Goal: Information Seeking & Learning: Learn about a topic

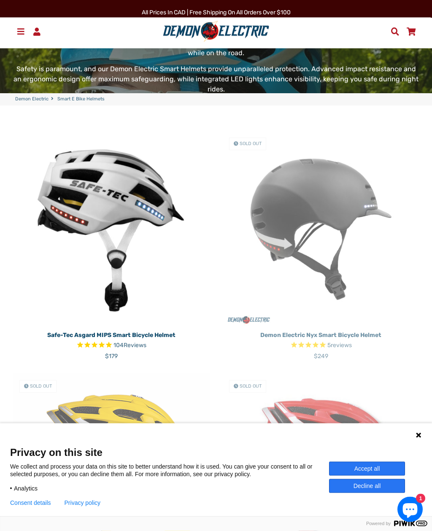
scroll to position [23, 0]
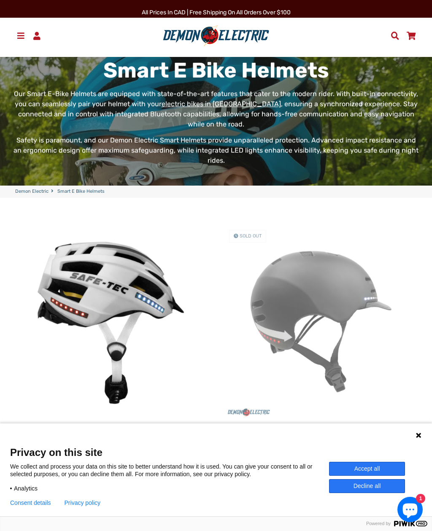
click at [336, 273] on img at bounding box center [320, 321] width 197 height 197
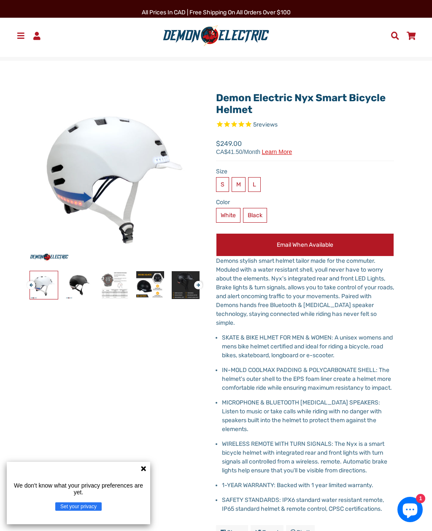
click at [216, 33] on img at bounding box center [216, 36] width 112 height 22
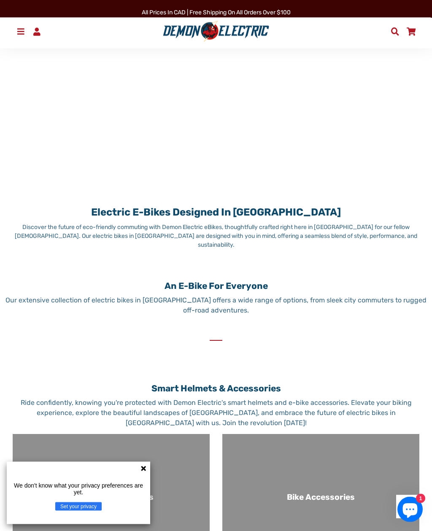
scroll to position [348, 0]
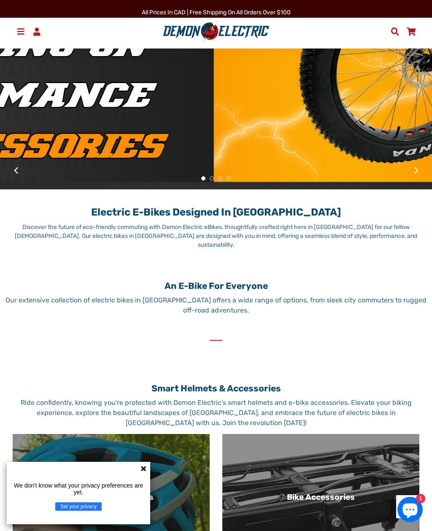
click at [87, 511] on button "Set your privacy" at bounding box center [78, 507] width 46 height 8
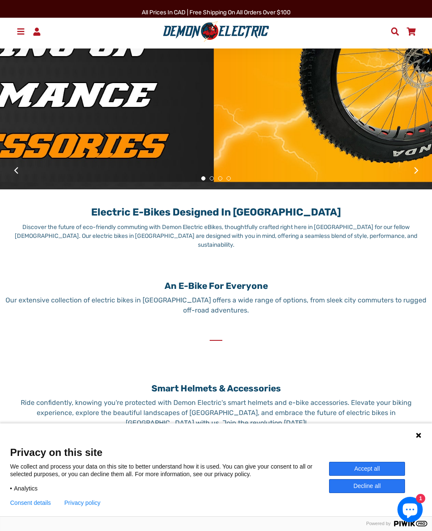
click at [374, 476] on button "Accept all" at bounding box center [367, 469] width 76 height 14
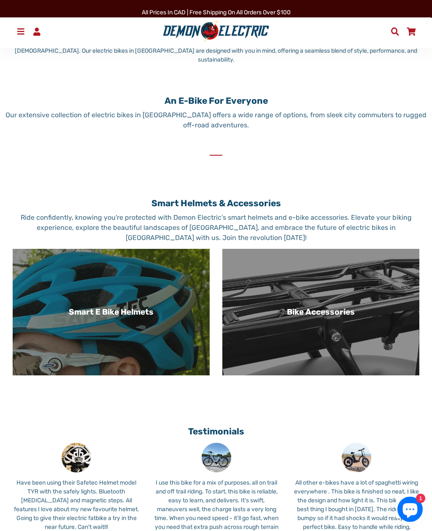
scroll to position [545, 0]
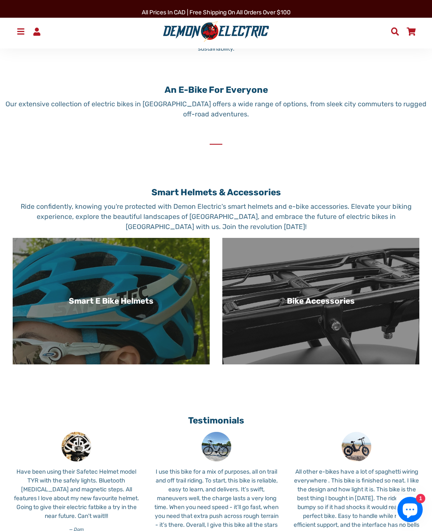
click at [61, 306] on h3 "Smart E Bike Helmets" at bounding box center [111, 302] width 184 height 10
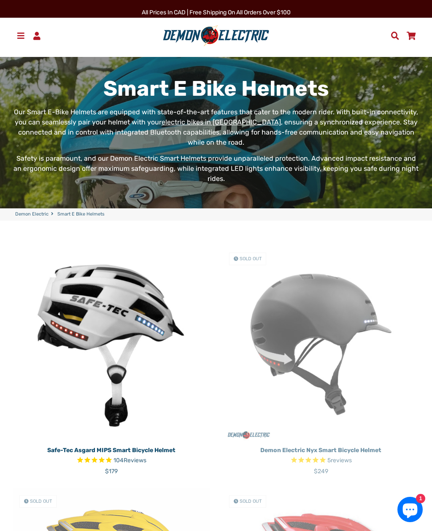
click at [17, 33] on span at bounding box center [21, 36] width 10 height 8
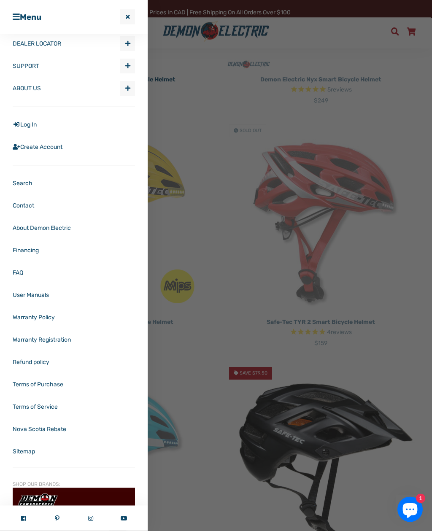
scroll to position [371, 0]
click at [24, 204] on link "Contact" at bounding box center [74, 206] width 122 height 22
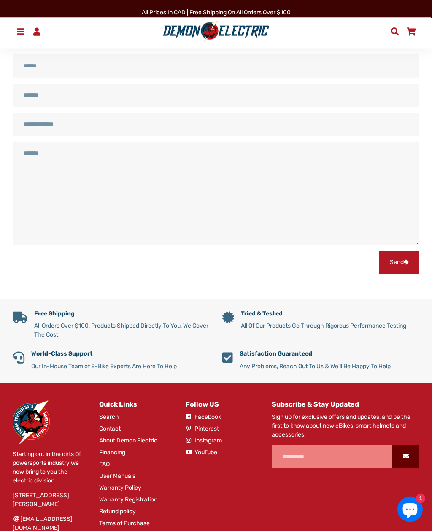
scroll to position [235, 0]
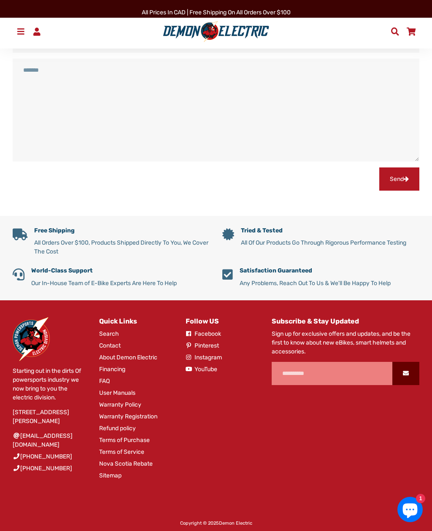
click at [149, 461] on link "Nova Scotia Rebate" at bounding box center [126, 464] width 54 height 9
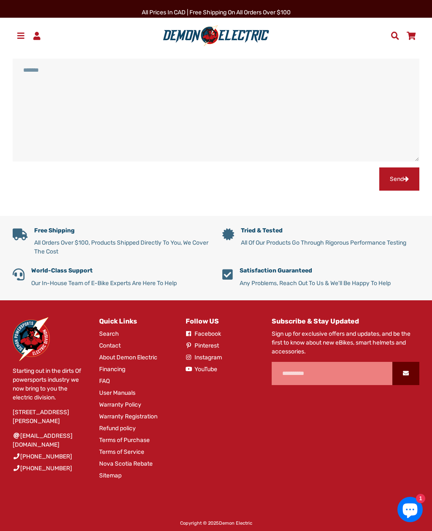
scroll to position [262, 0]
